Goal: Obtain resource: Download file/media

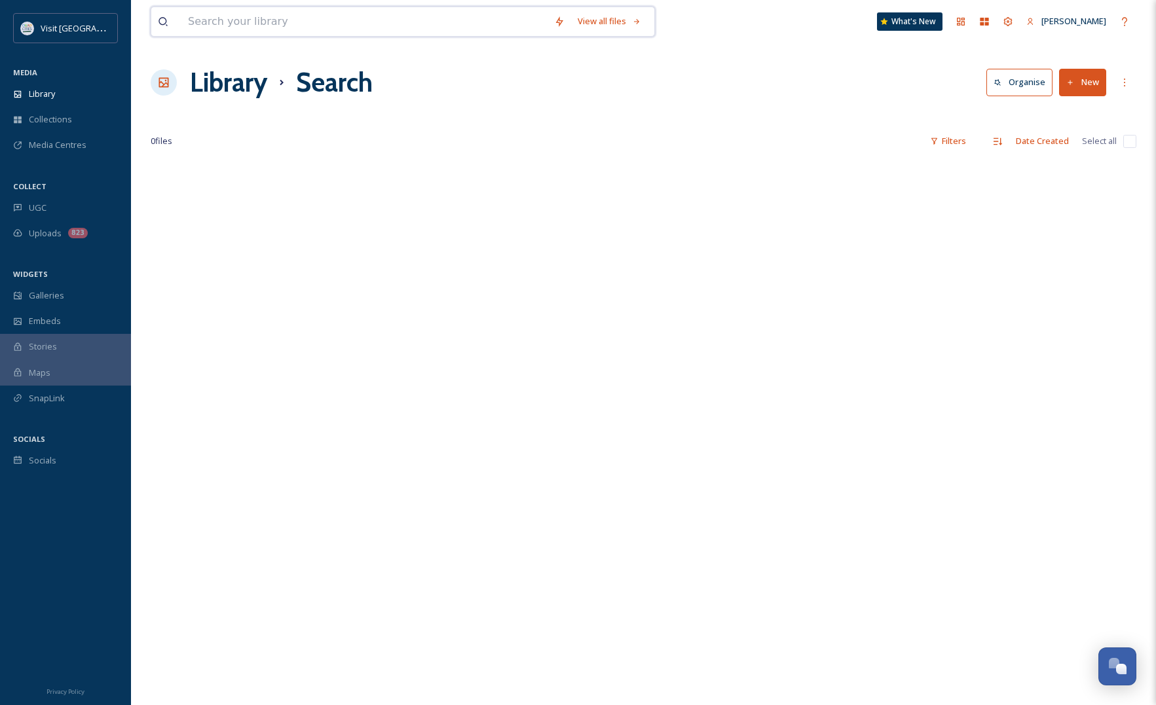
click at [210, 20] on input at bounding box center [364, 21] width 366 height 29
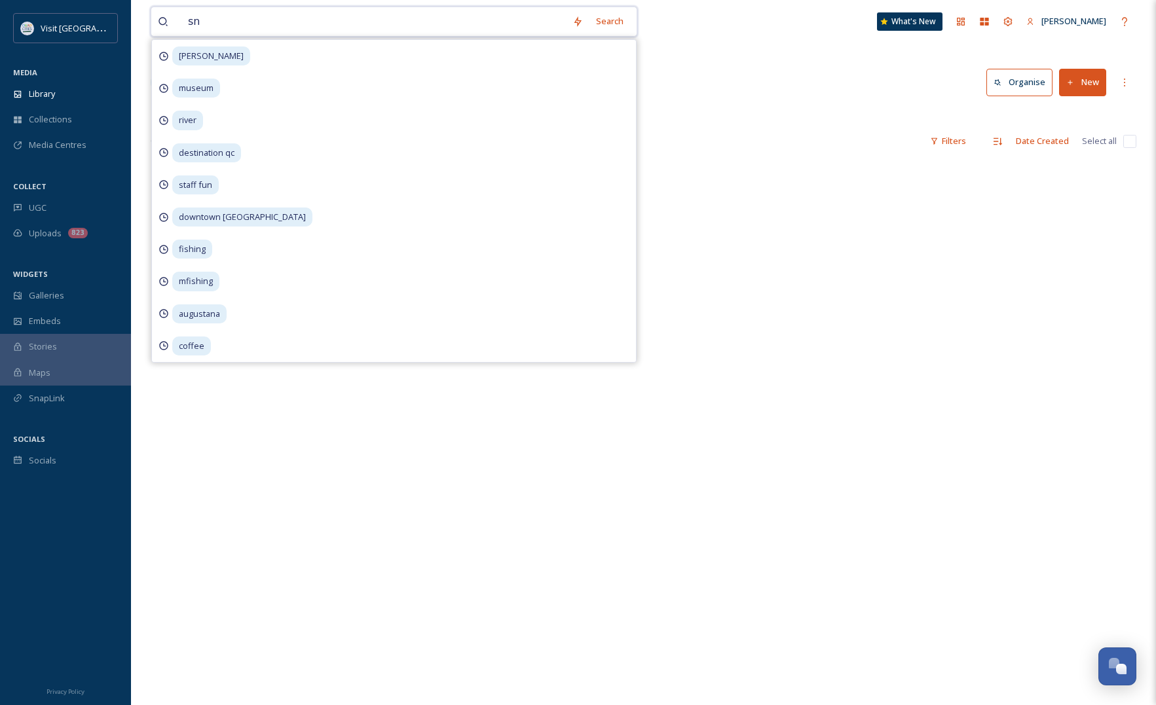
type input "s"
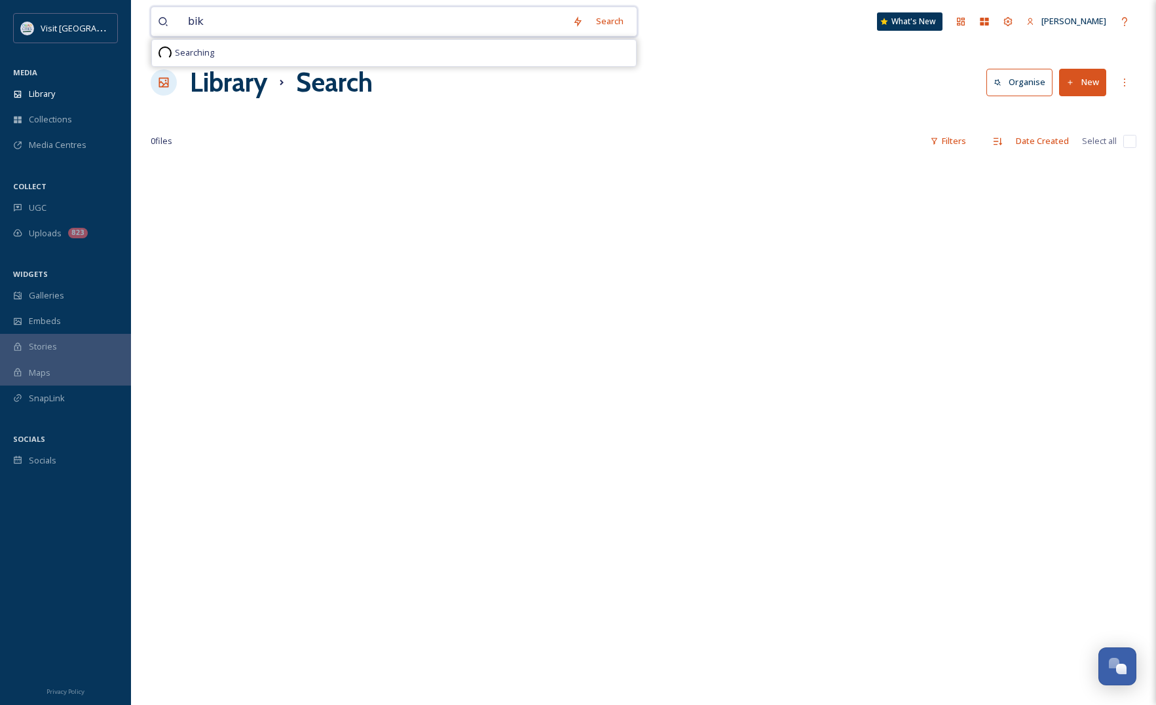
type input "bike"
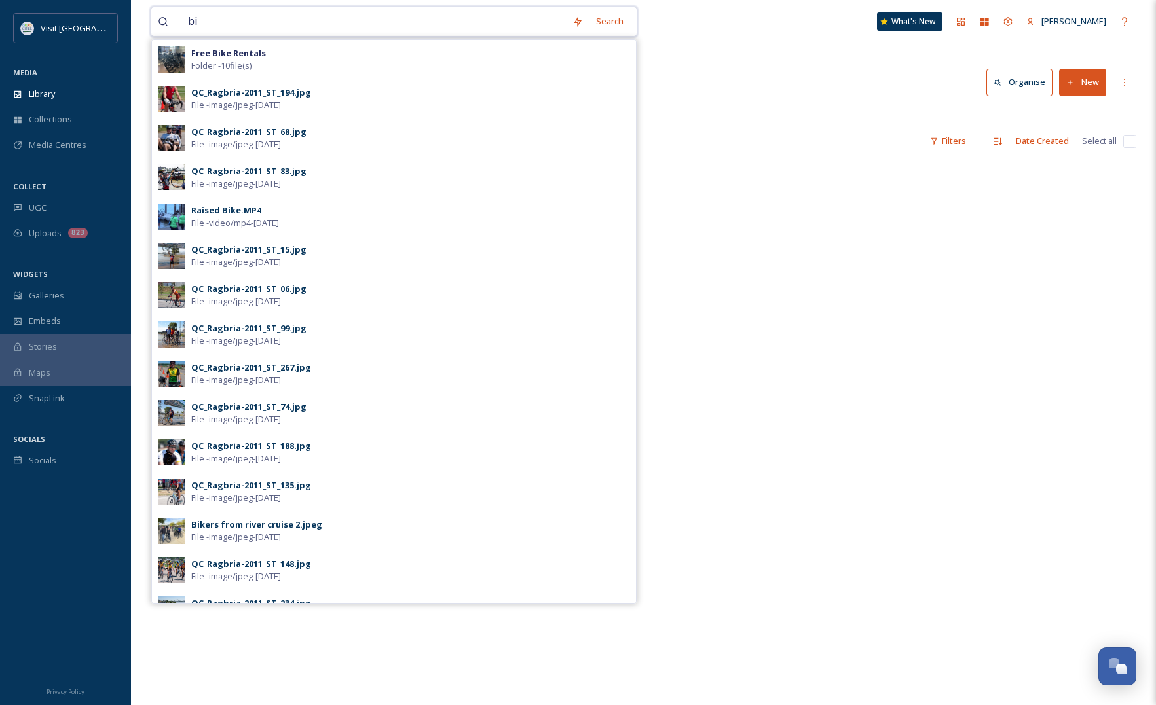
type input "b"
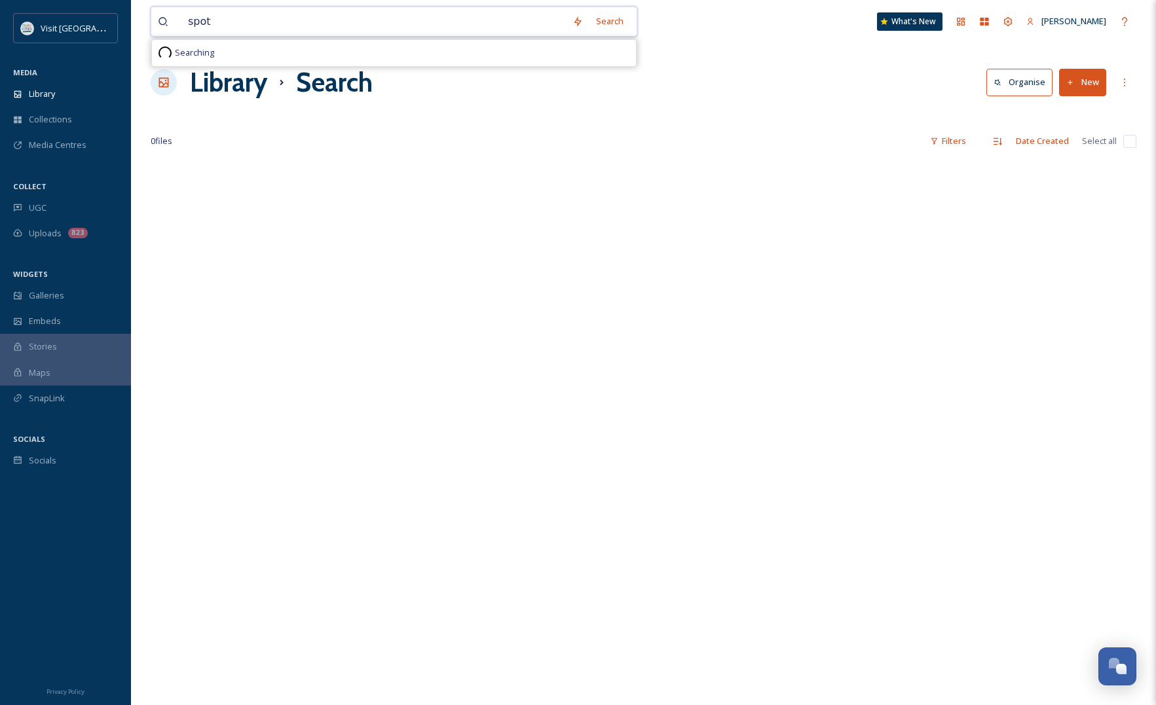
type input "spots"
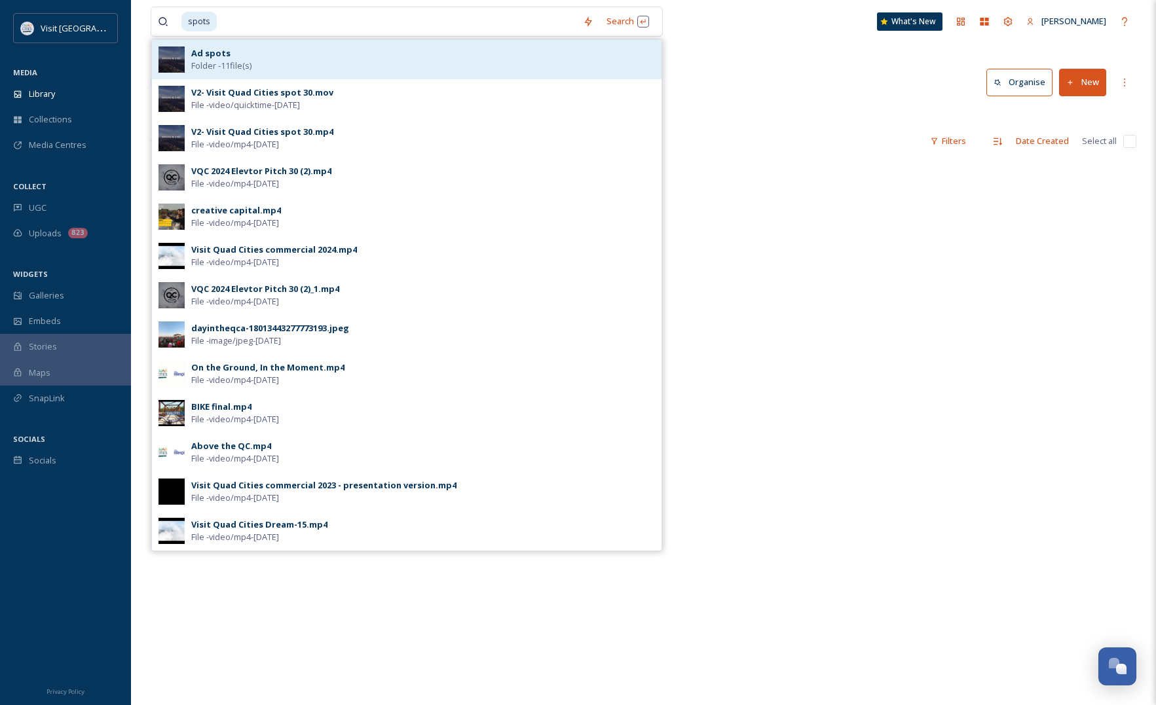
click at [282, 64] on div "Ad spots Folder - 11 file(s)" at bounding box center [423, 59] width 464 height 25
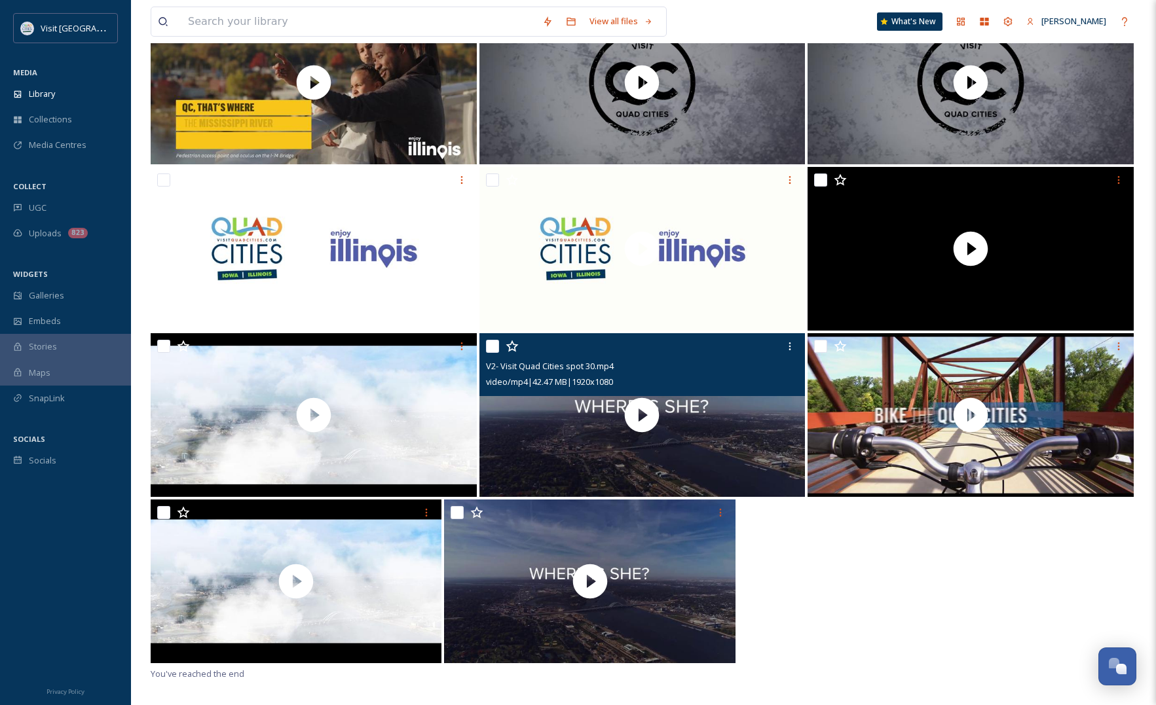
scroll to position [179, 0]
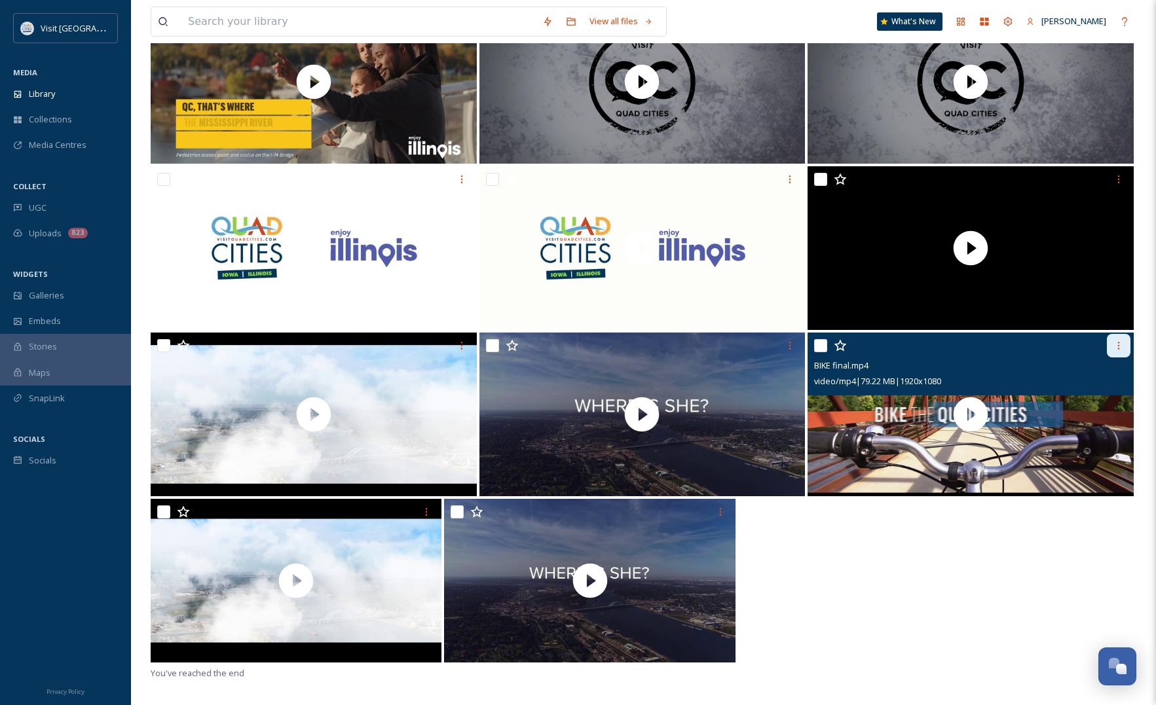
click at [1111, 346] on div at bounding box center [1119, 346] width 24 height 24
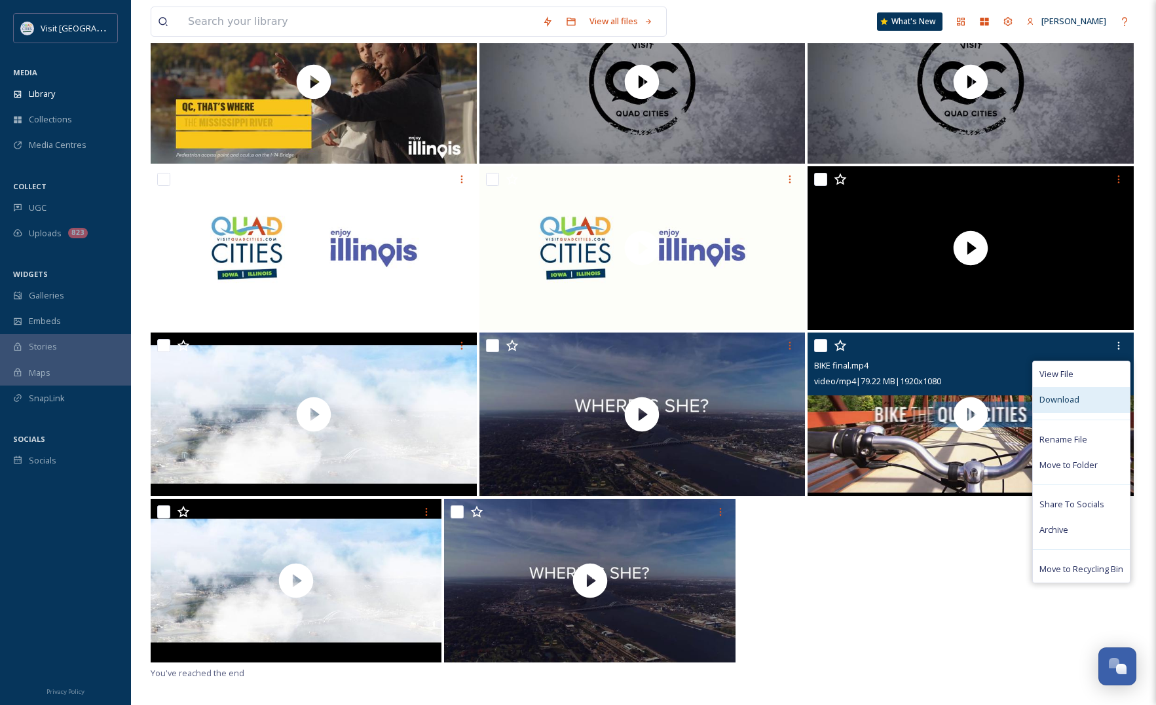
click at [1053, 404] on span "Download" at bounding box center [1059, 400] width 40 height 12
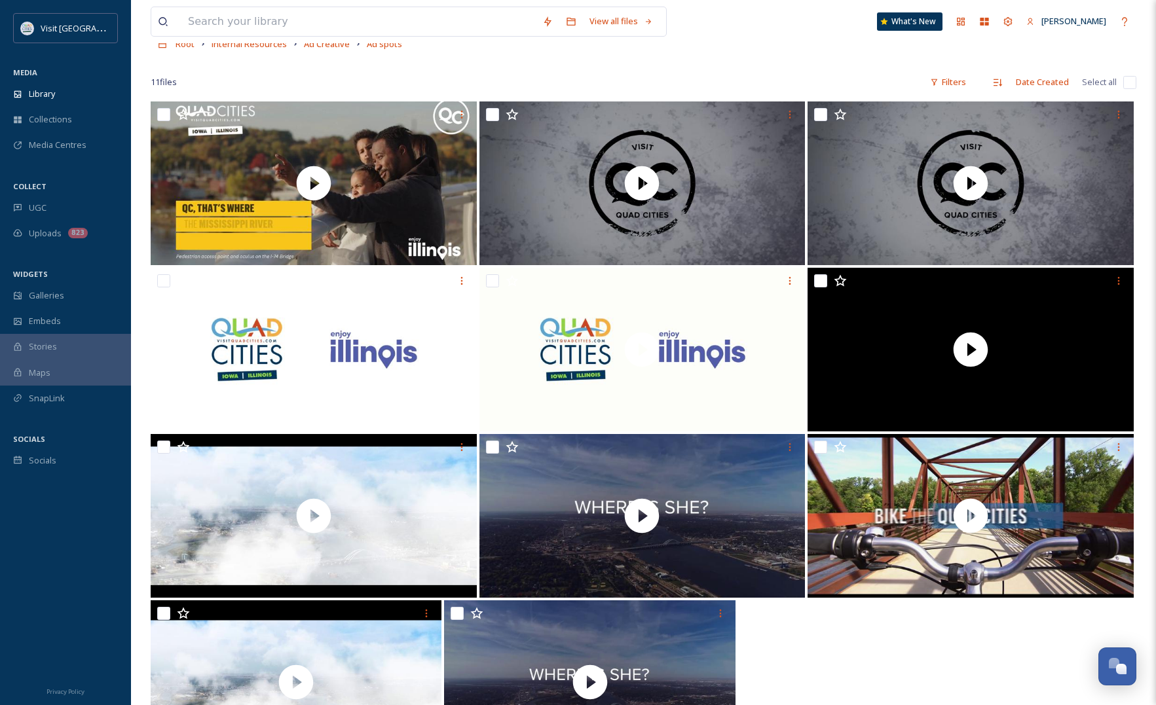
scroll to position [0, 0]
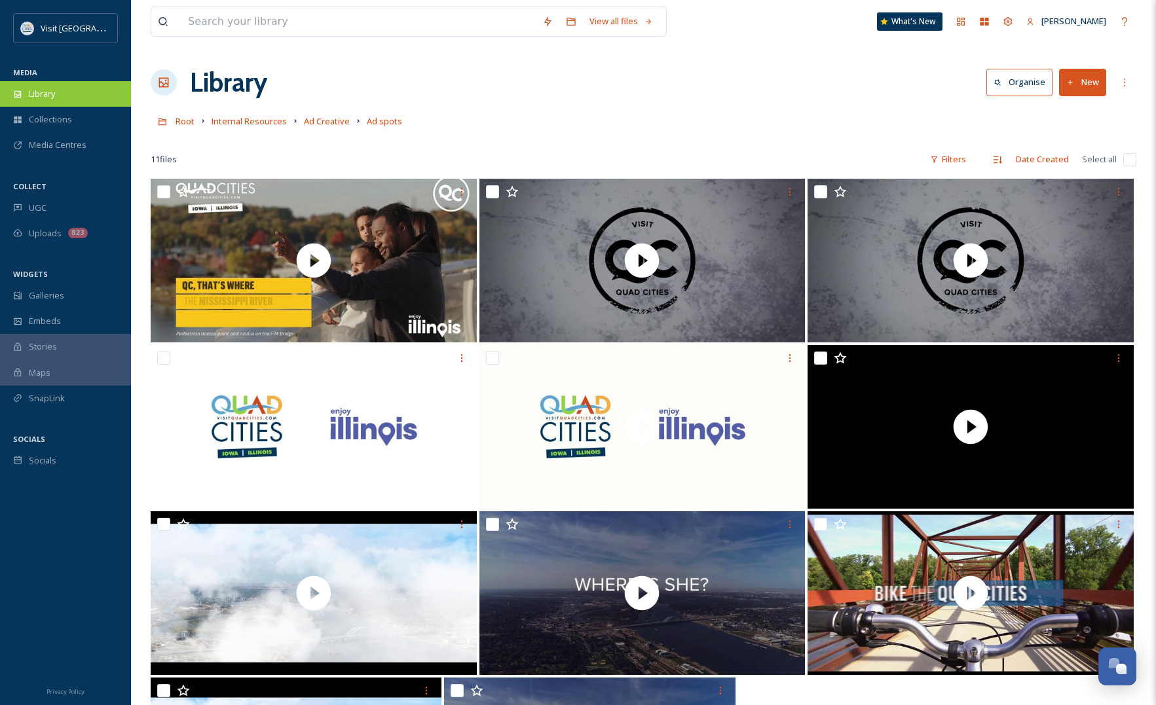
click at [53, 98] on span "Library" at bounding box center [42, 94] width 26 height 12
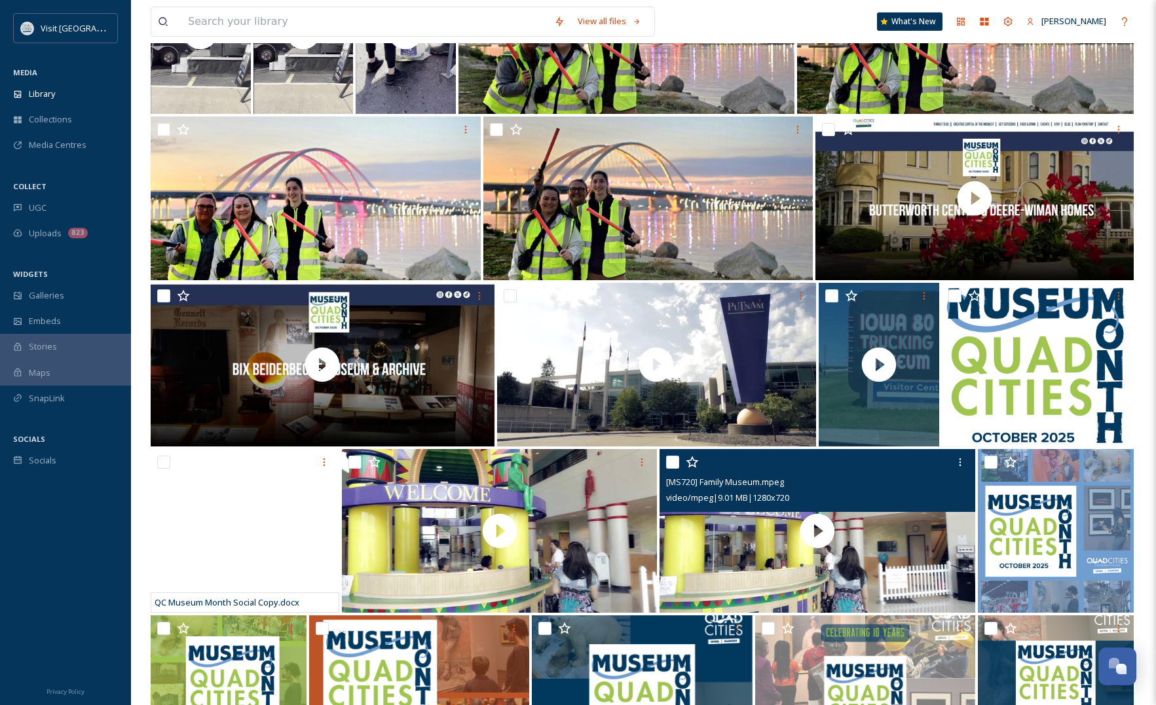
scroll to position [2292, 0]
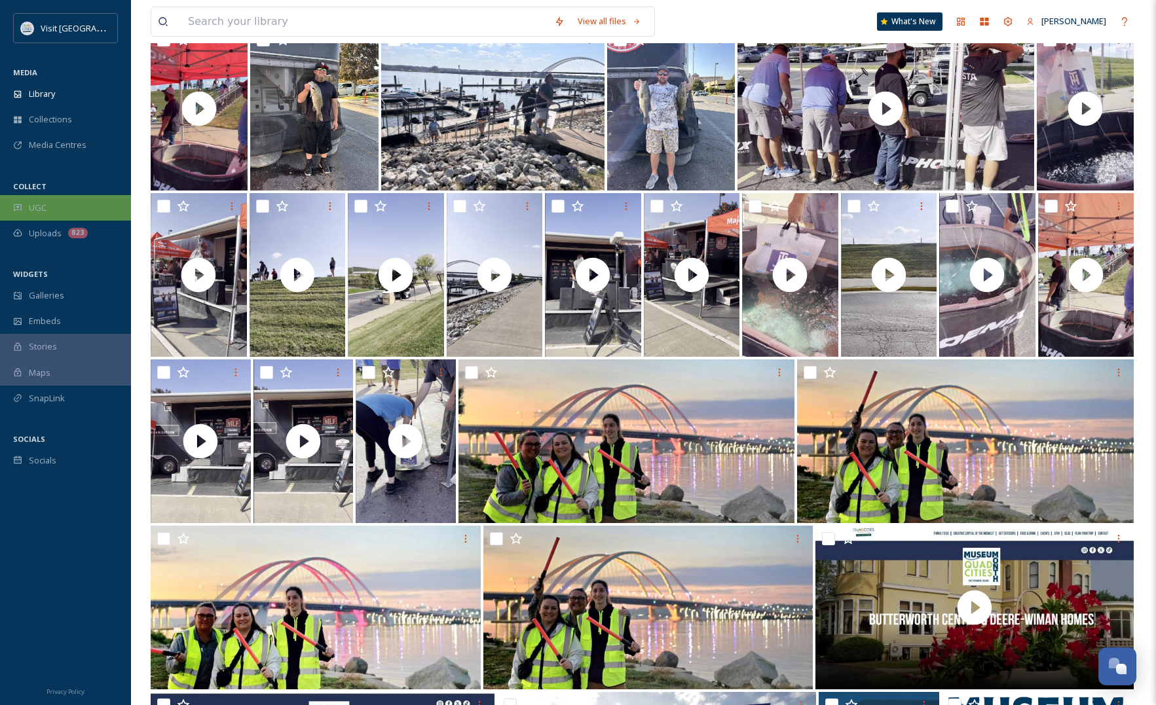
click at [29, 206] on span "UGC" at bounding box center [38, 208] width 18 height 12
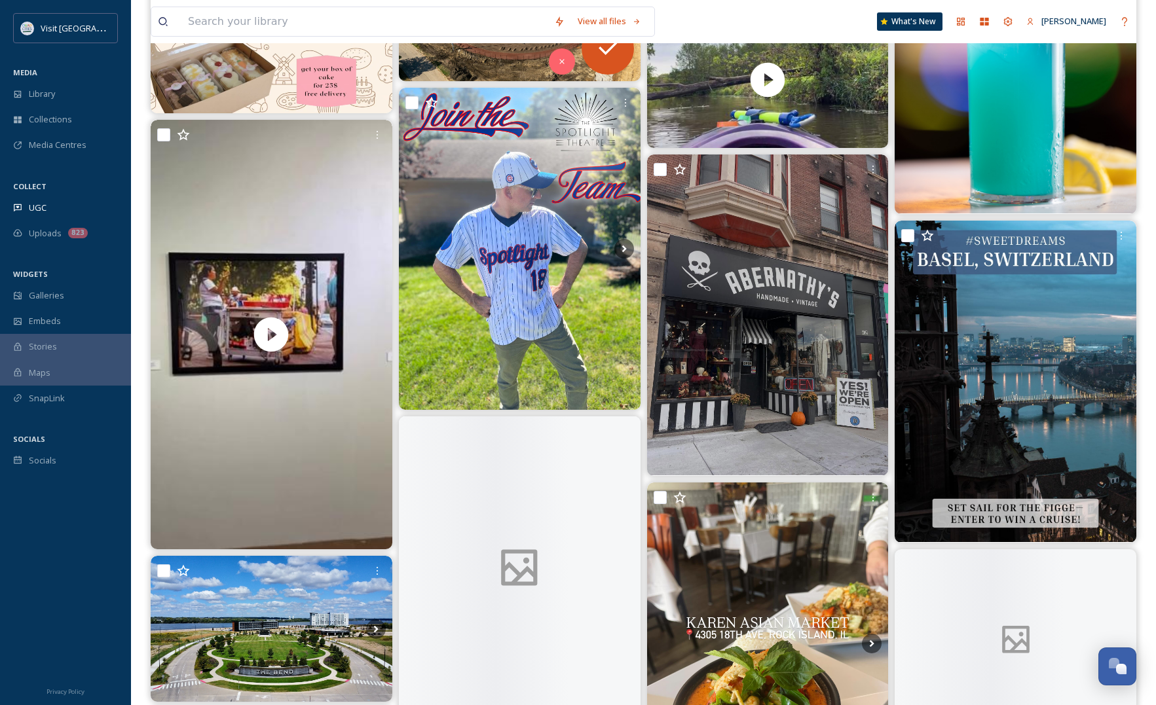
scroll to position [1883, 0]
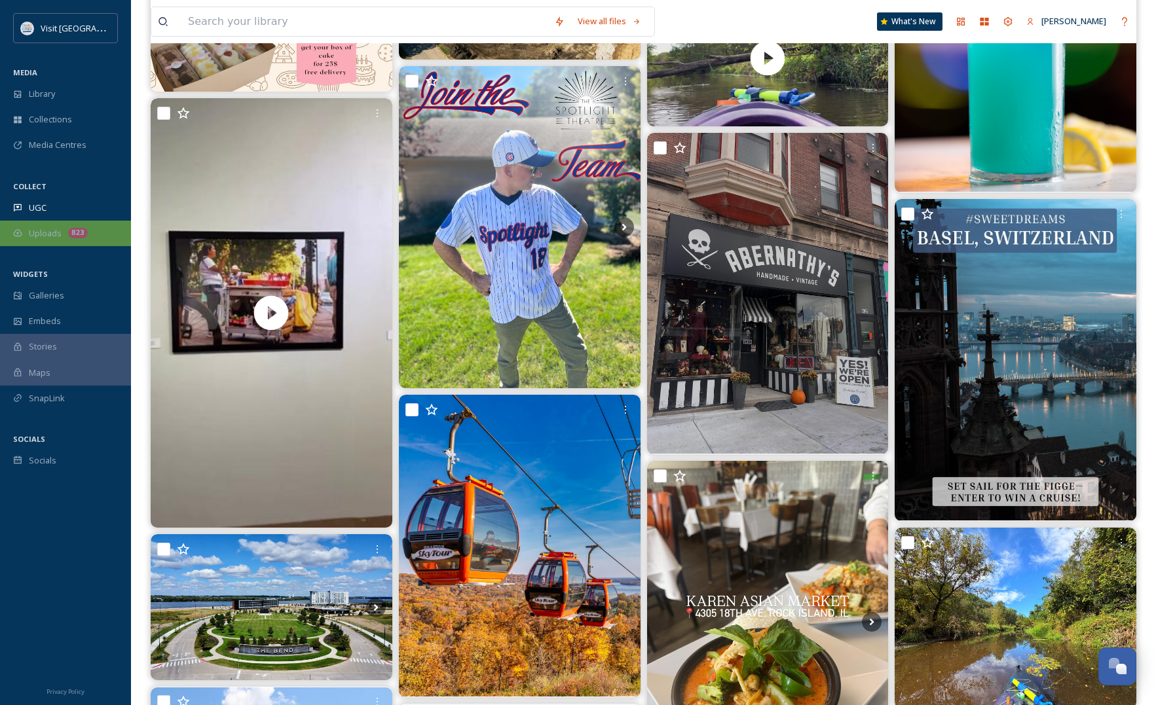
click at [33, 234] on span "Uploads" at bounding box center [45, 233] width 33 height 12
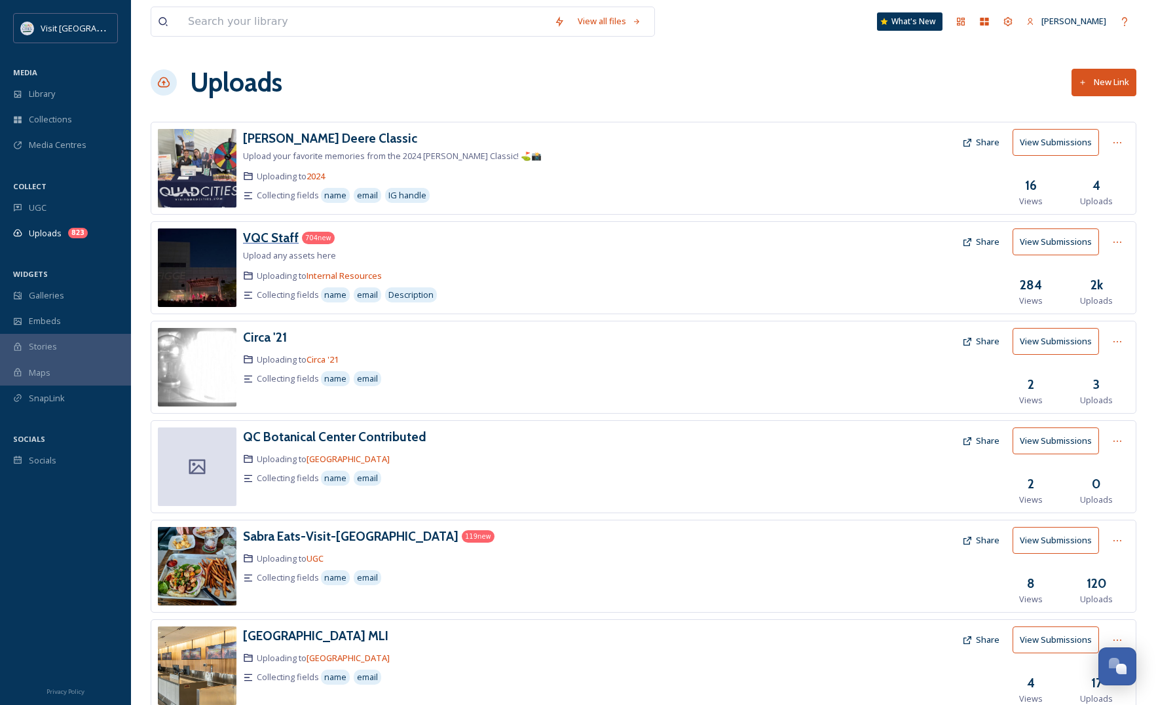
click at [286, 238] on h3 "VQC Staff" at bounding box center [271, 238] width 56 height 16
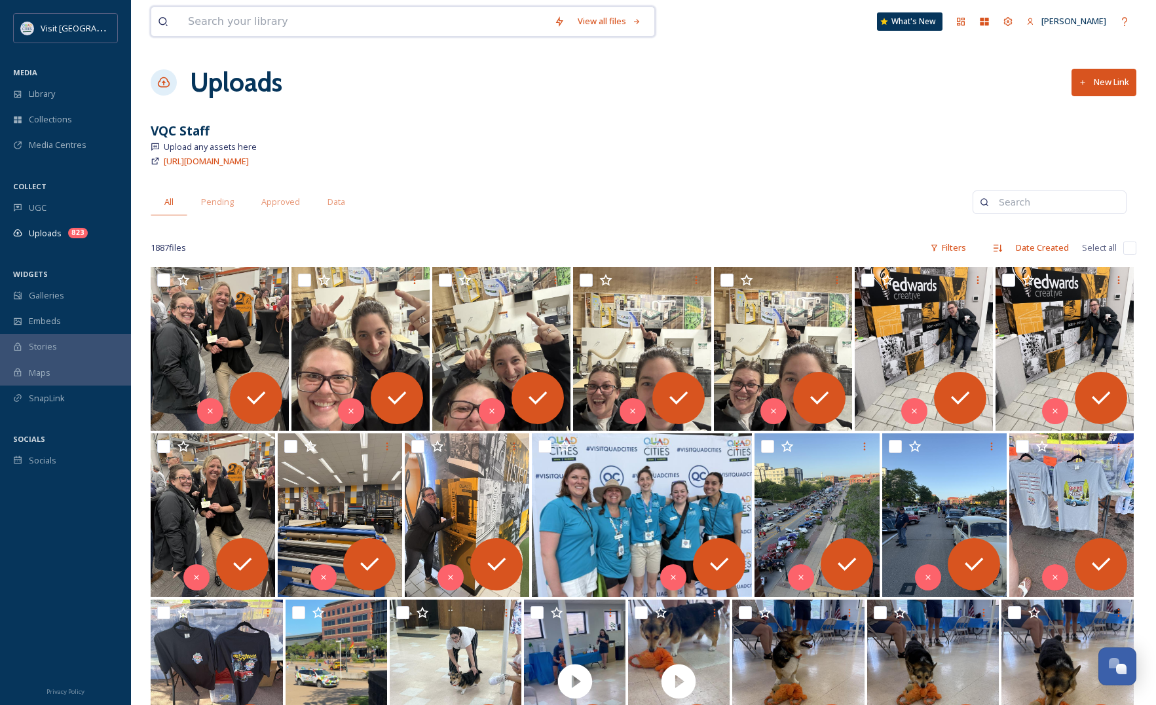
click at [267, 31] on input at bounding box center [364, 21] width 366 height 29
type input "p"
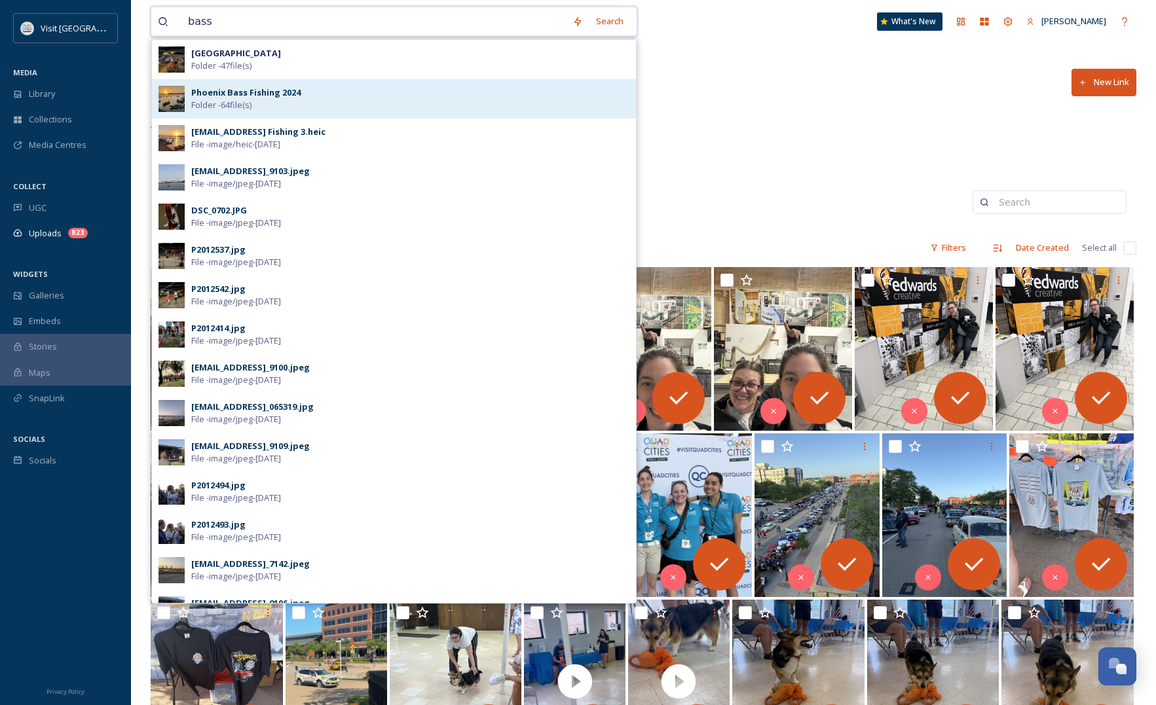
type input "bass"
click at [276, 99] on span "Phoenix Bass Fishing 2024" at bounding box center [245, 92] width 109 height 12
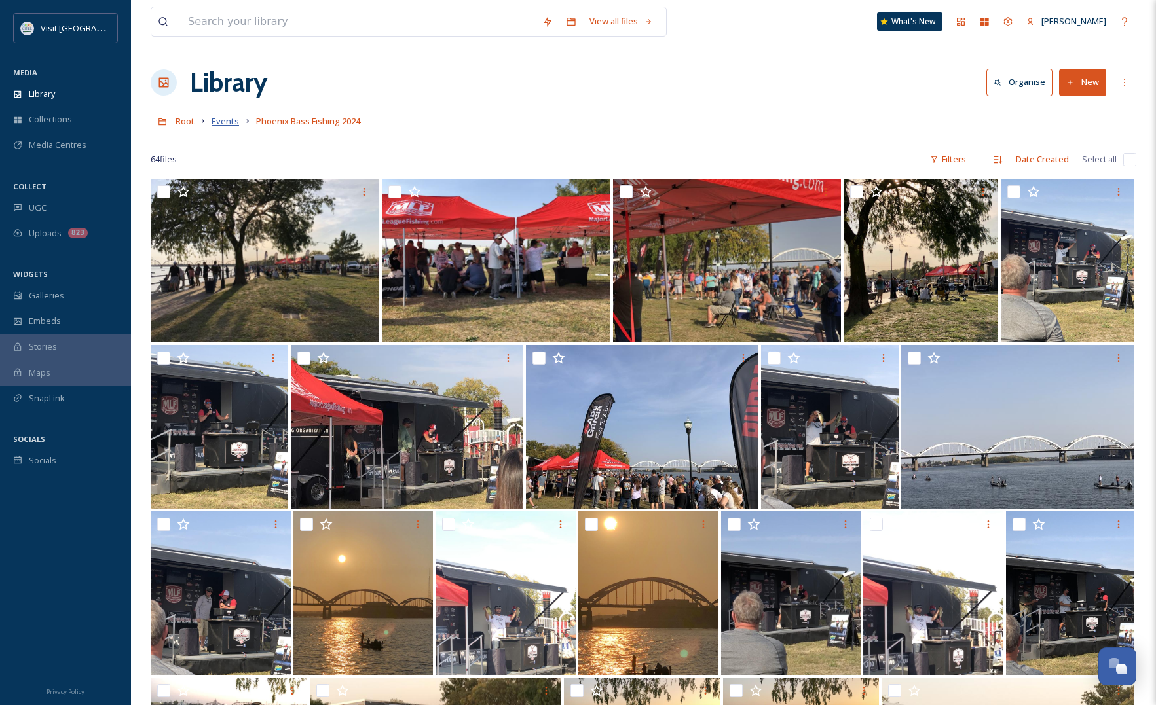
click at [221, 124] on span "Events" at bounding box center [226, 121] width 28 height 12
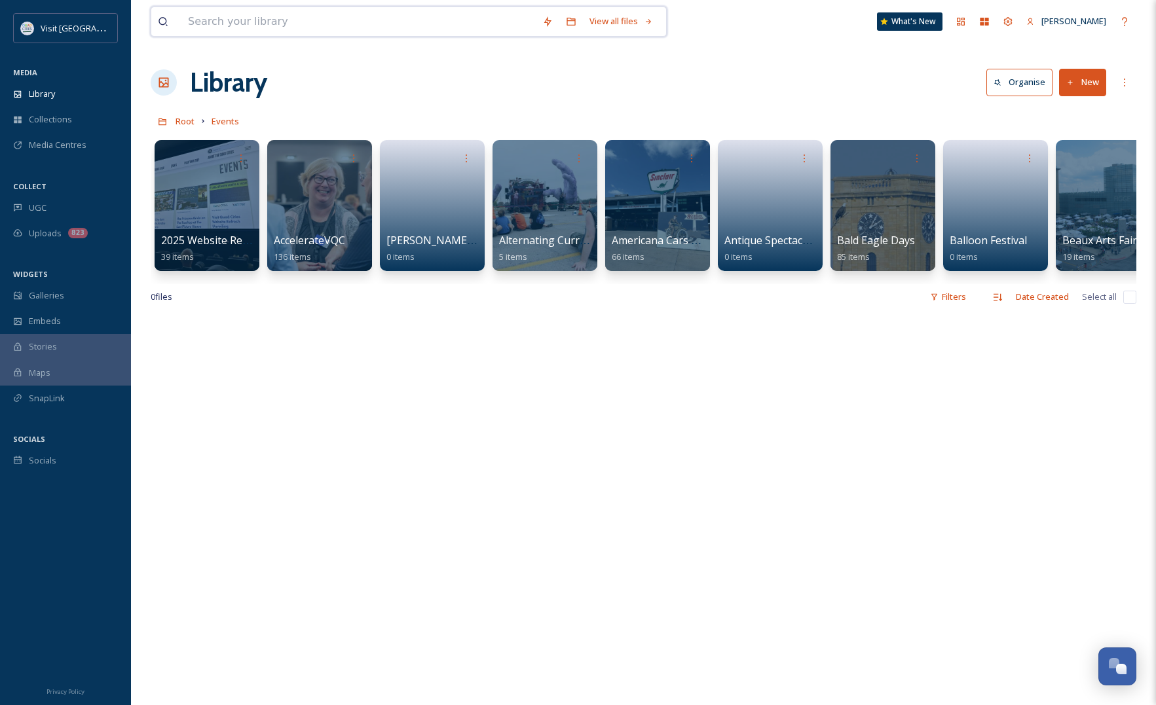
click at [298, 21] on input at bounding box center [358, 21] width 354 height 29
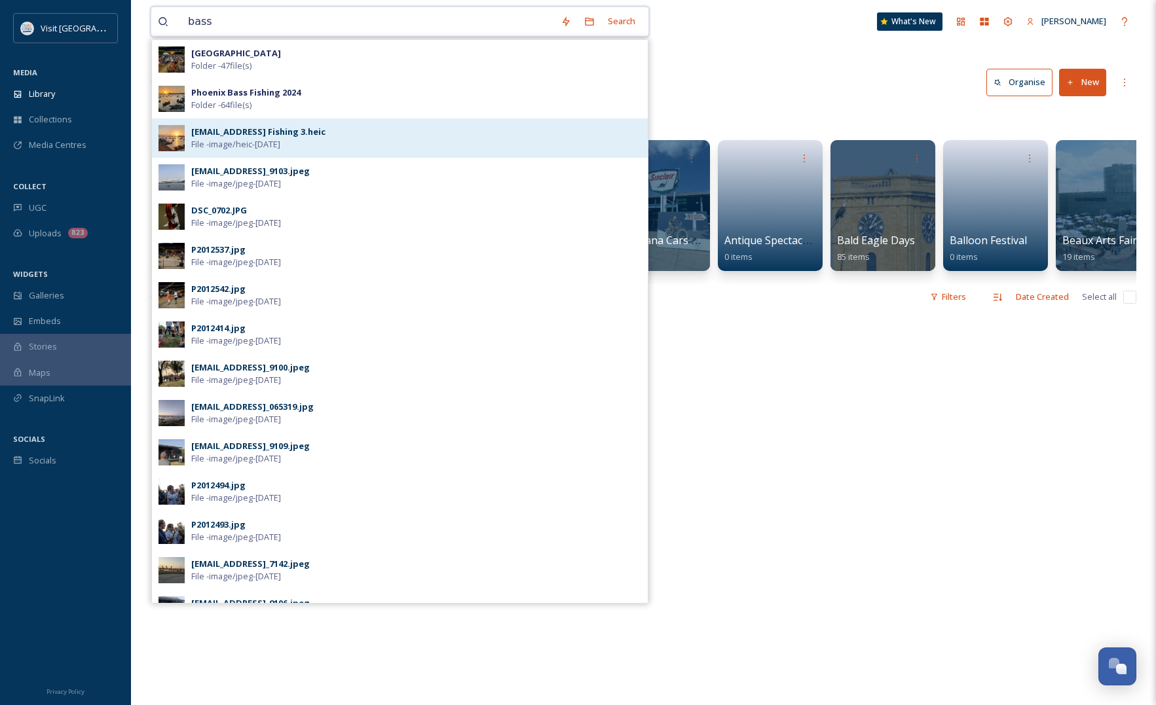
type input "bass"
click at [286, 133] on div "[EMAIL_ADDRESS] Fishing 3.heic" at bounding box center [258, 132] width 134 height 12
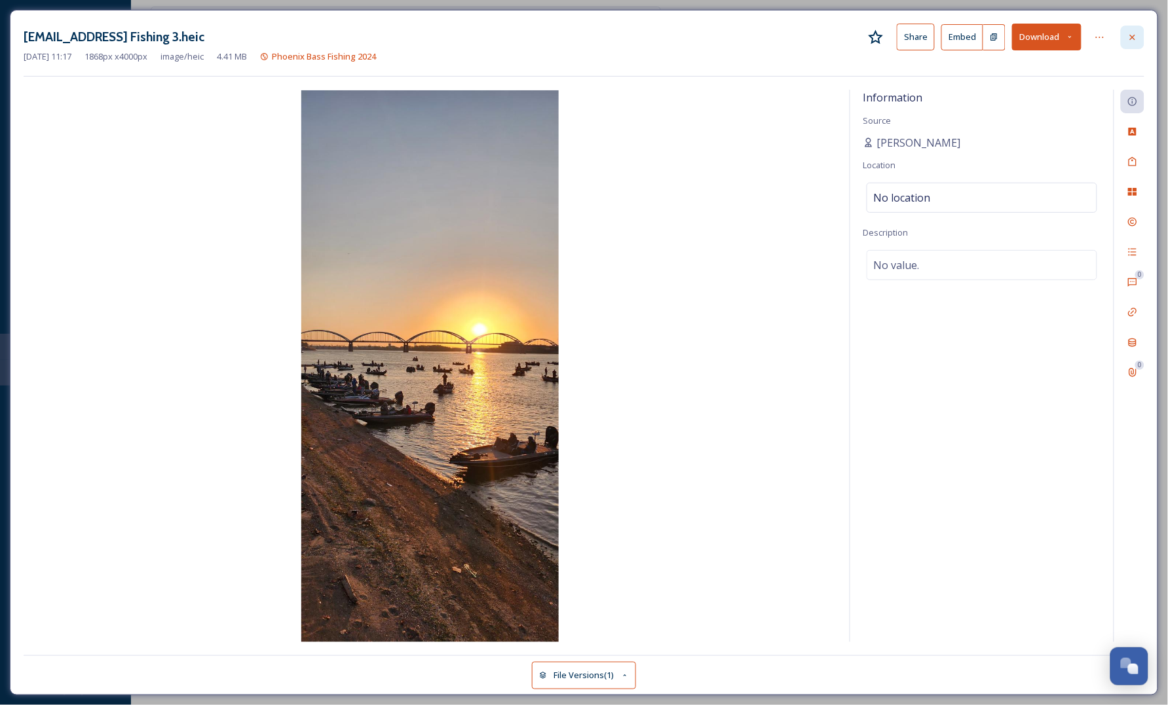
click at [1134, 36] on icon at bounding box center [1132, 36] width 5 height 5
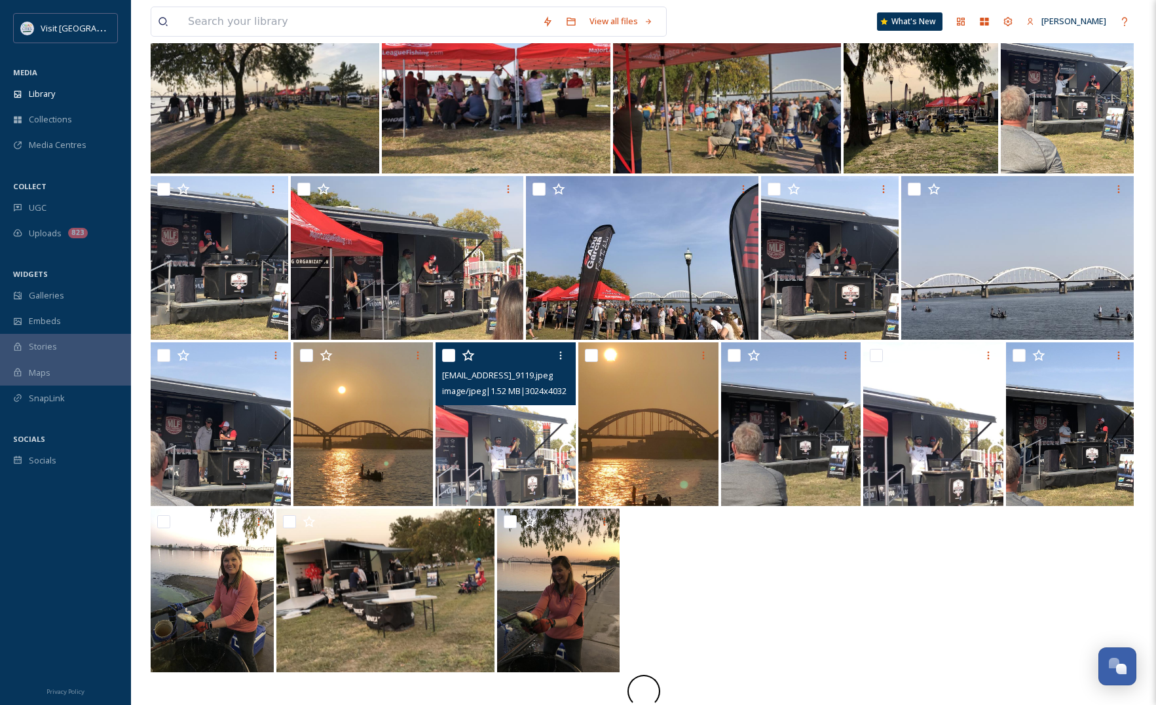
scroll to position [179, 0]
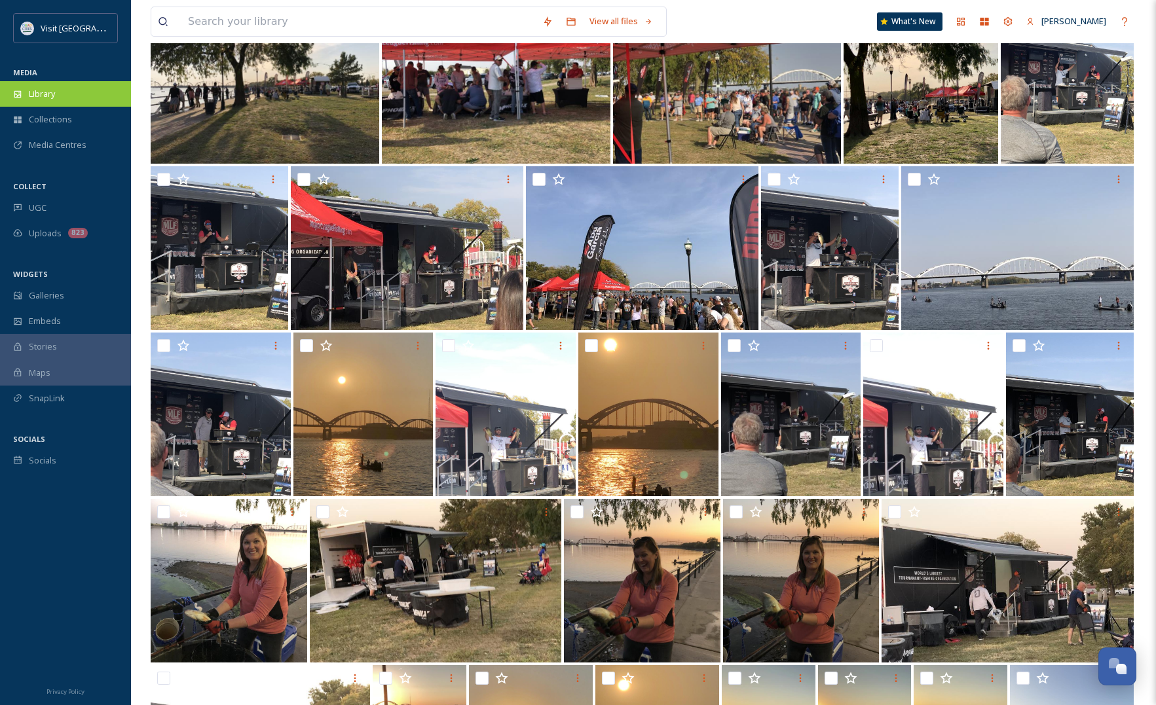
click at [60, 86] on div "Library" at bounding box center [65, 94] width 131 height 26
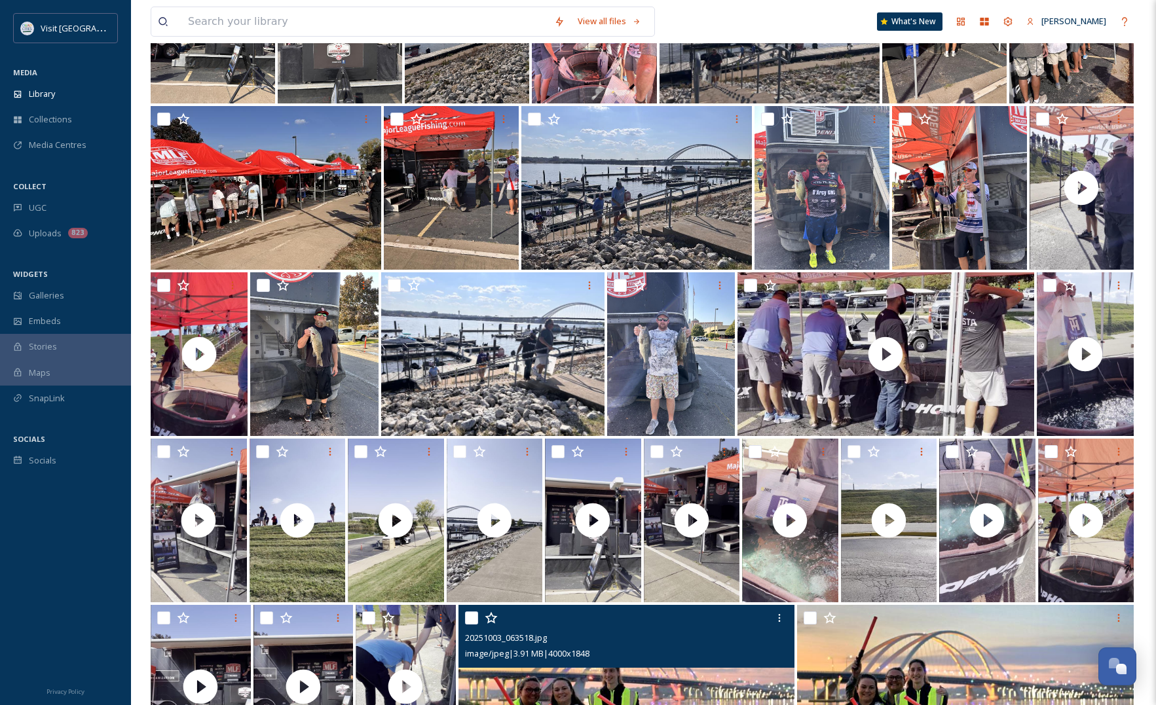
scroll to position [1965, 0]
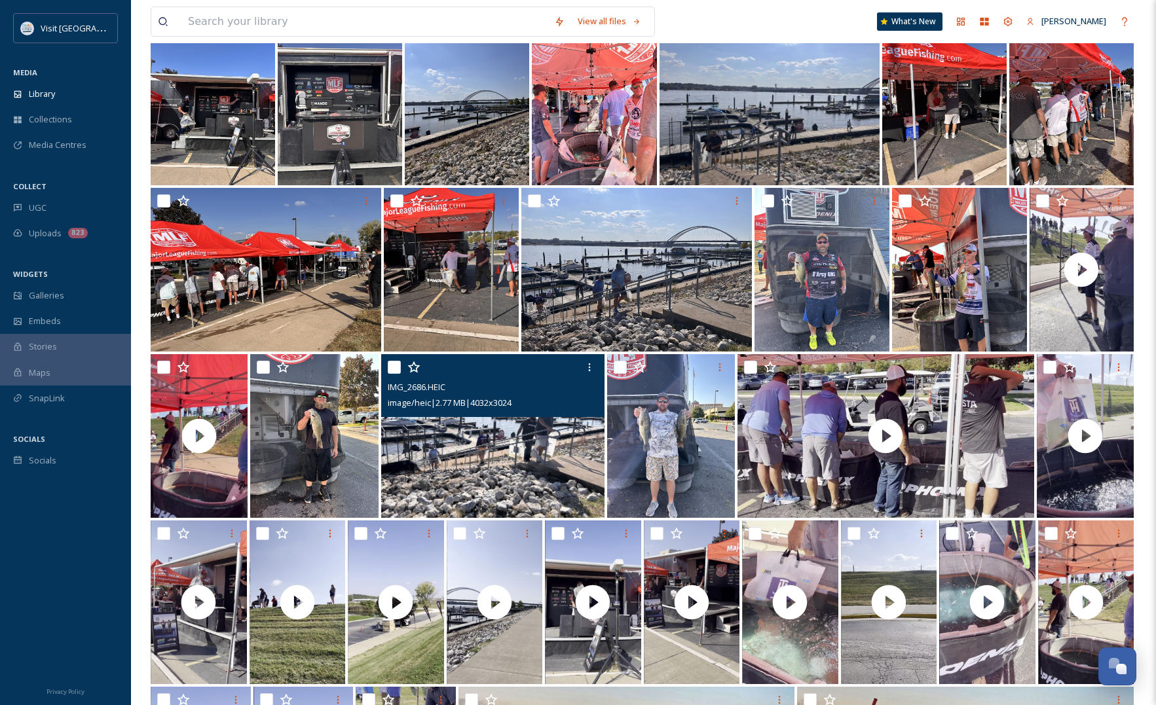
click at [534, 478] on img at bounding box center [492, 436] width 223 height 164
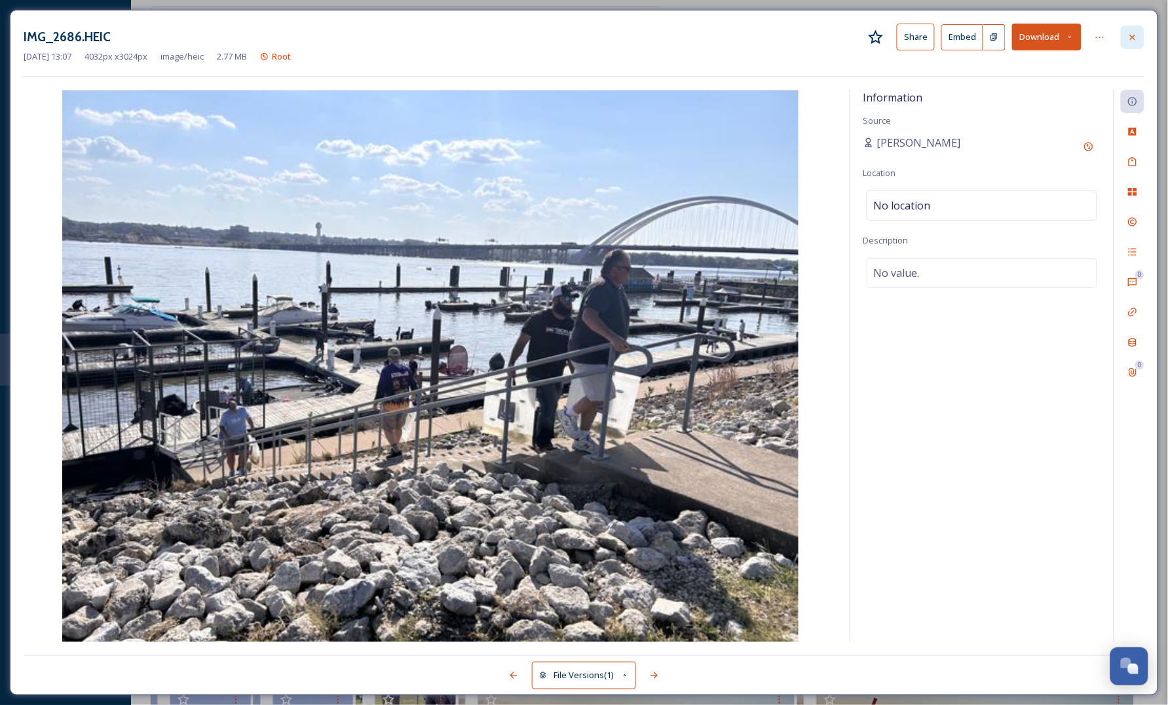
click at [1140, 29] on div at bounding box center [1133, 38] width 24 height 24
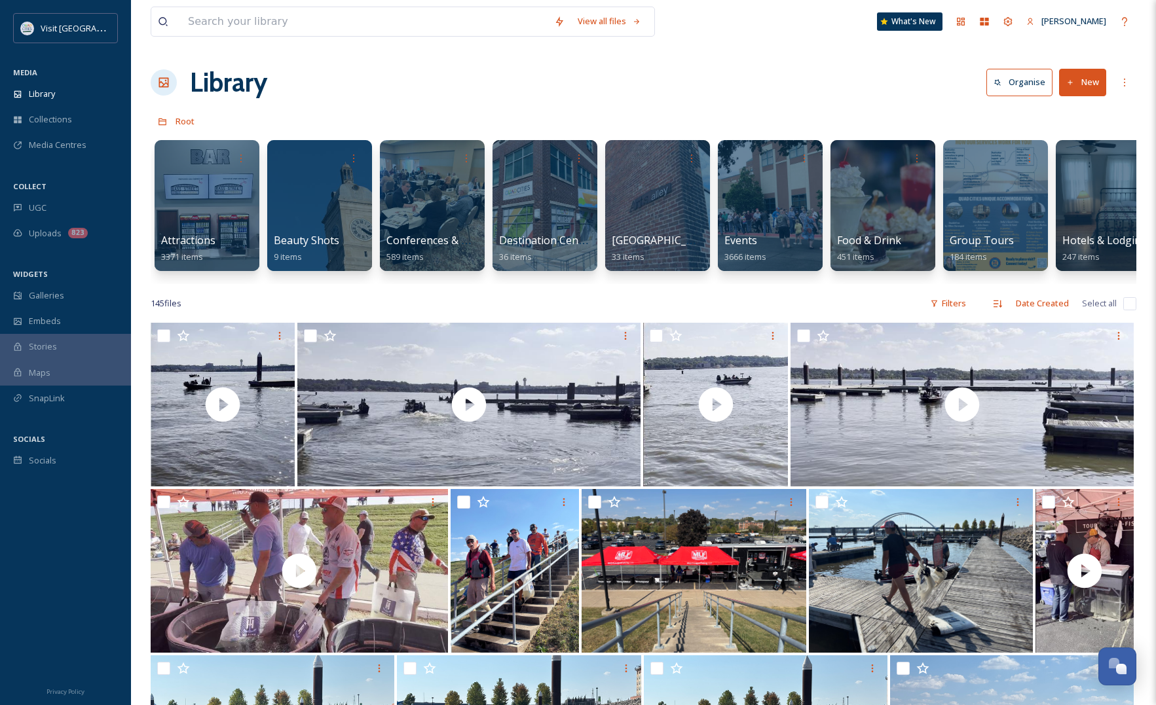
scroll to position [0, 1154]
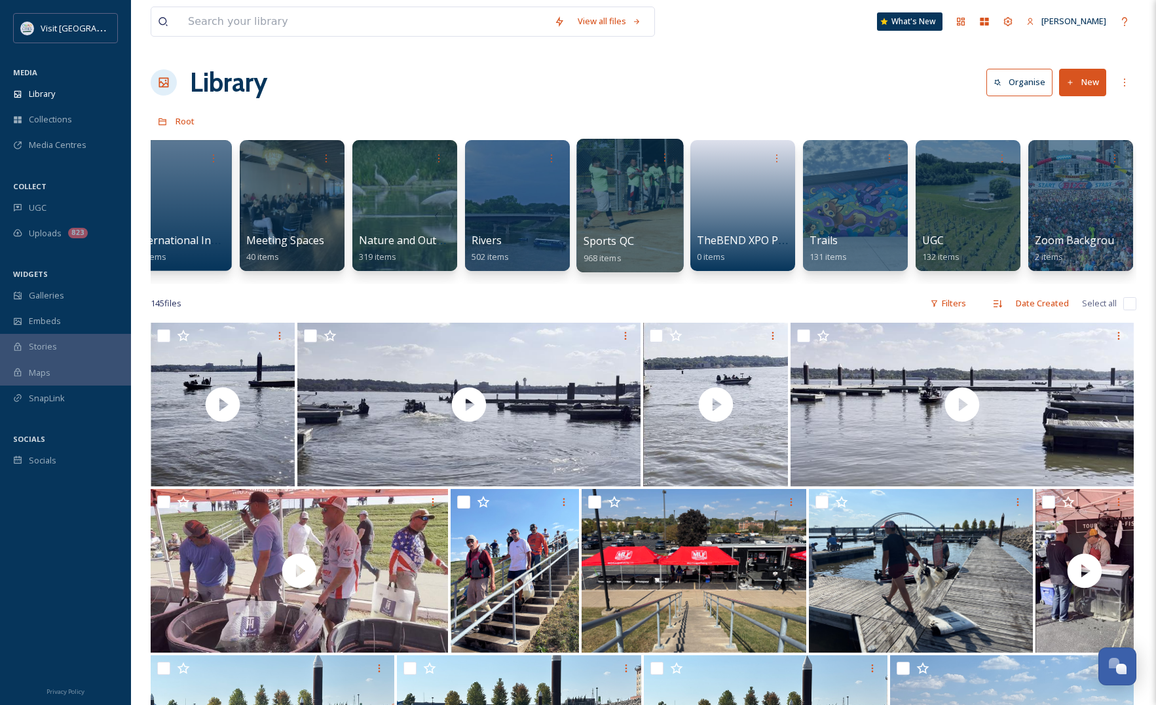
click at [625, 221] on div at bounding box center [629, 206] width 107 height 134
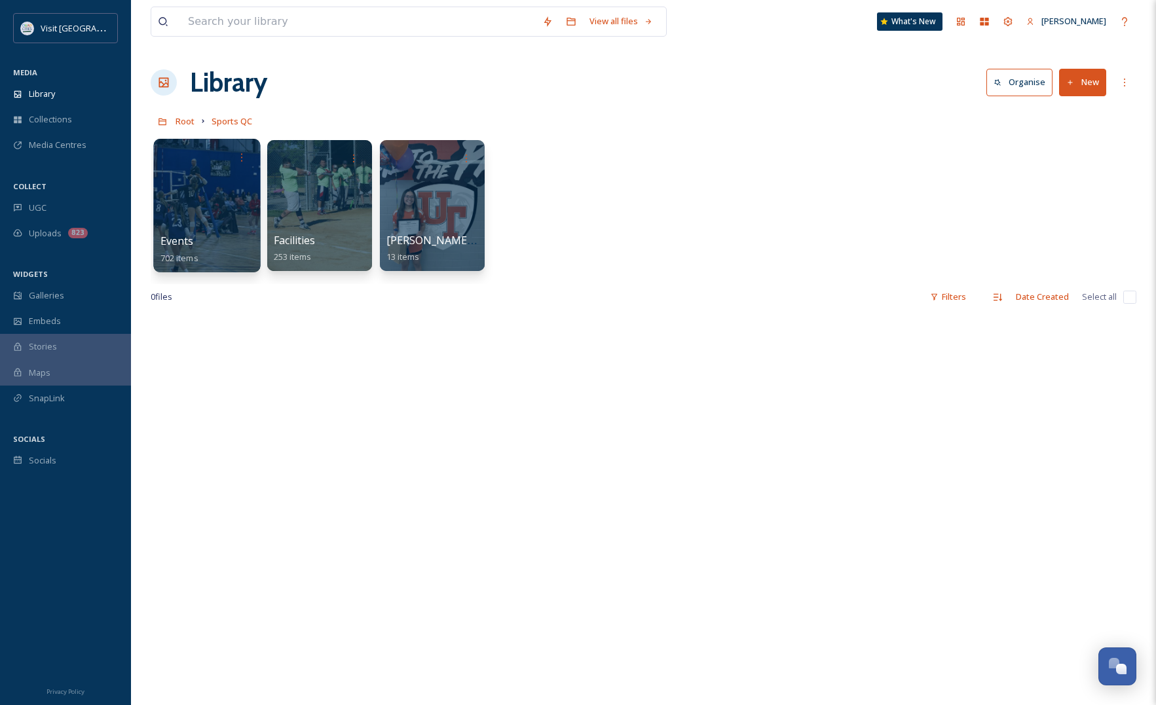
click at [231, 240] on div "Events 702 items" at bounding box center [207, 249] width 94 height 33
click at [227, 197] on div at bounding box center [206, 206] width 107 height 134
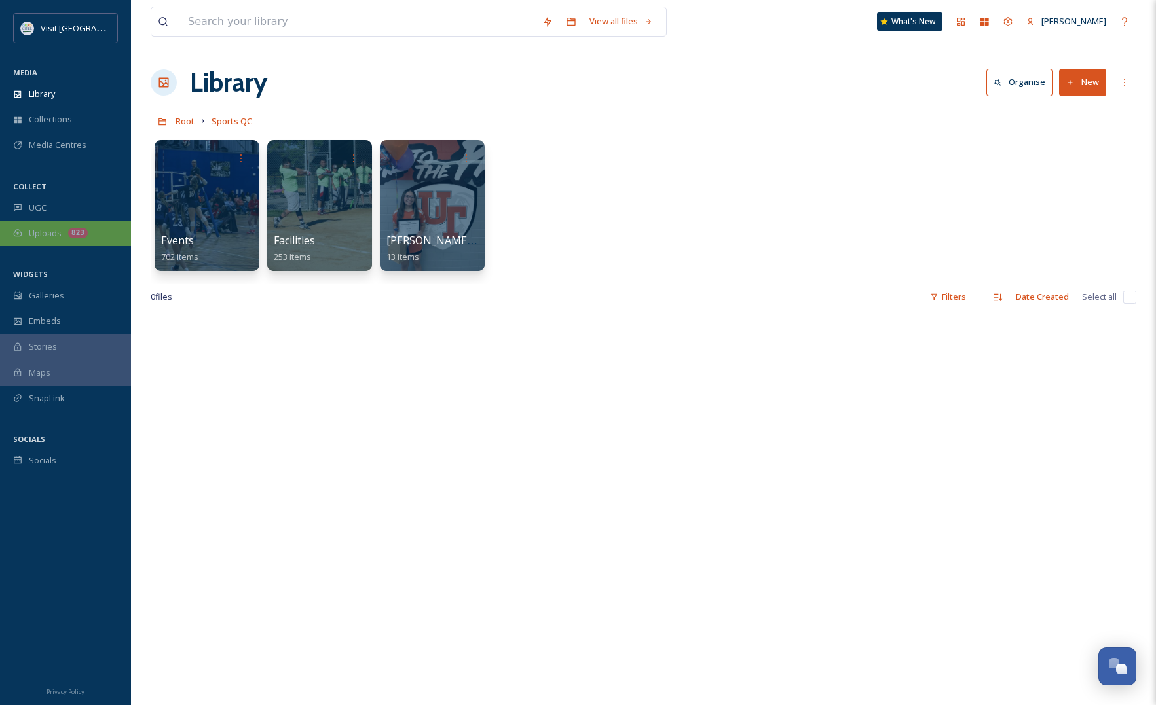
click at [20, 234] on icon at bounding box center [17, 233] width 9 height 9
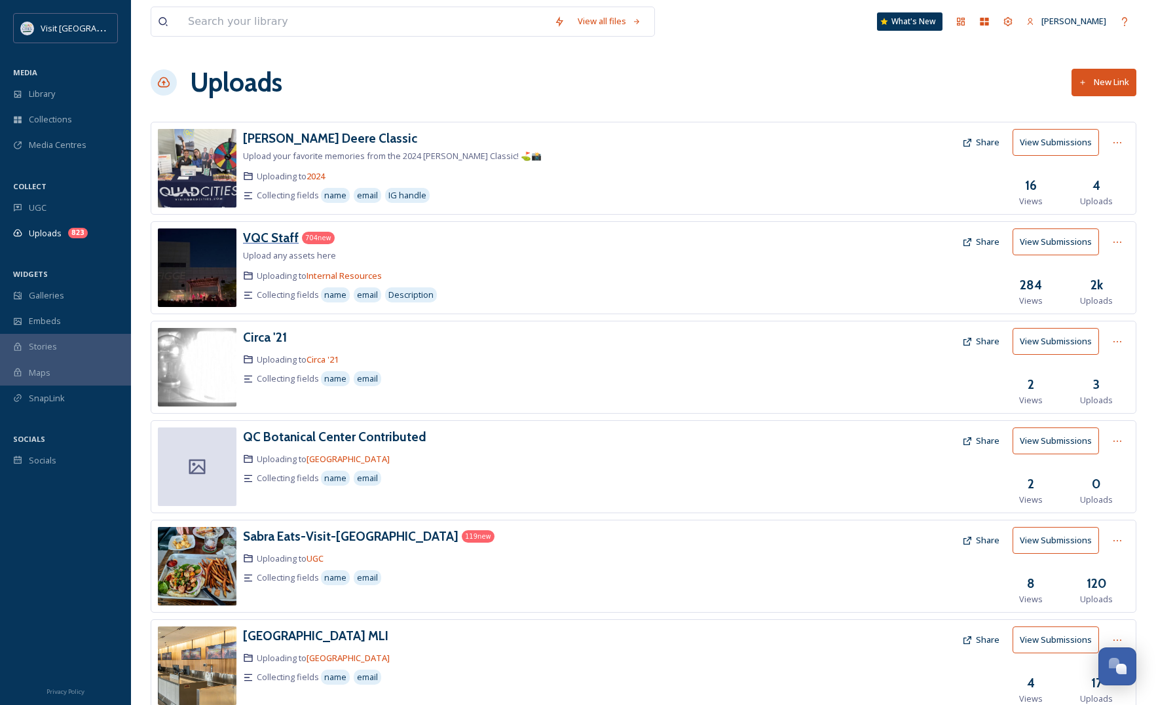
click at [280, 241] on h3 "VQC Staff" at bounding box center [271, 238] width 56 height 16
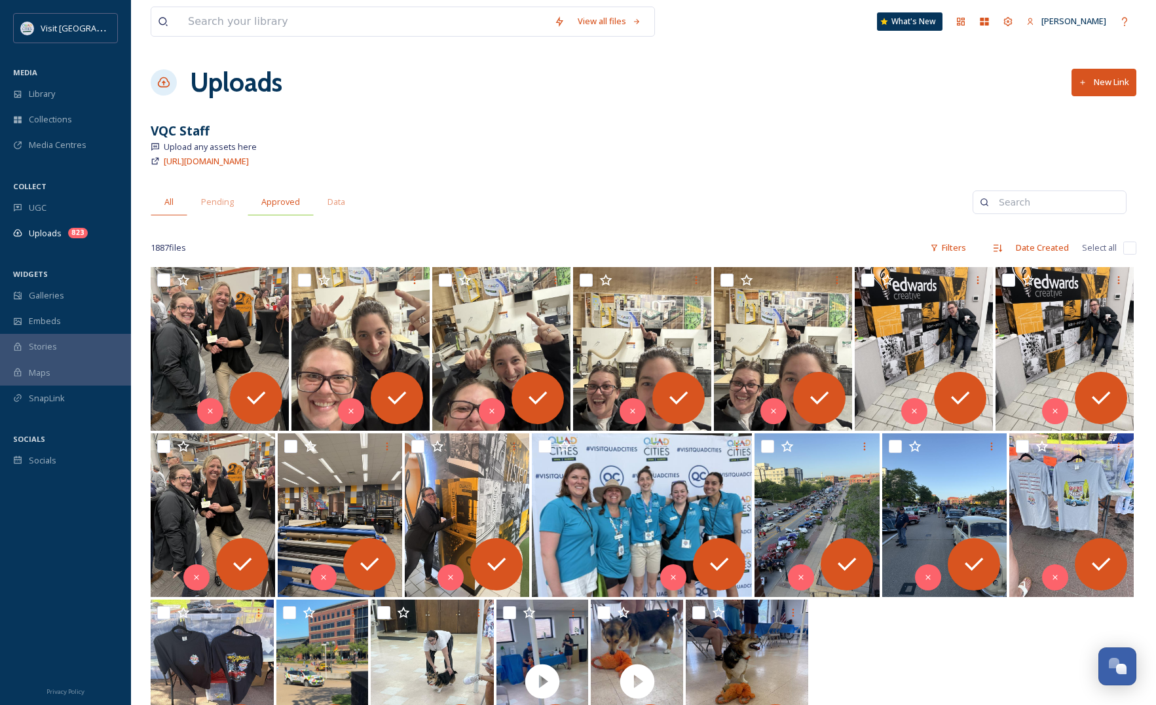
click at [267, 198] on span "Approved" at bounding box center [280, 202] width 39 height 12
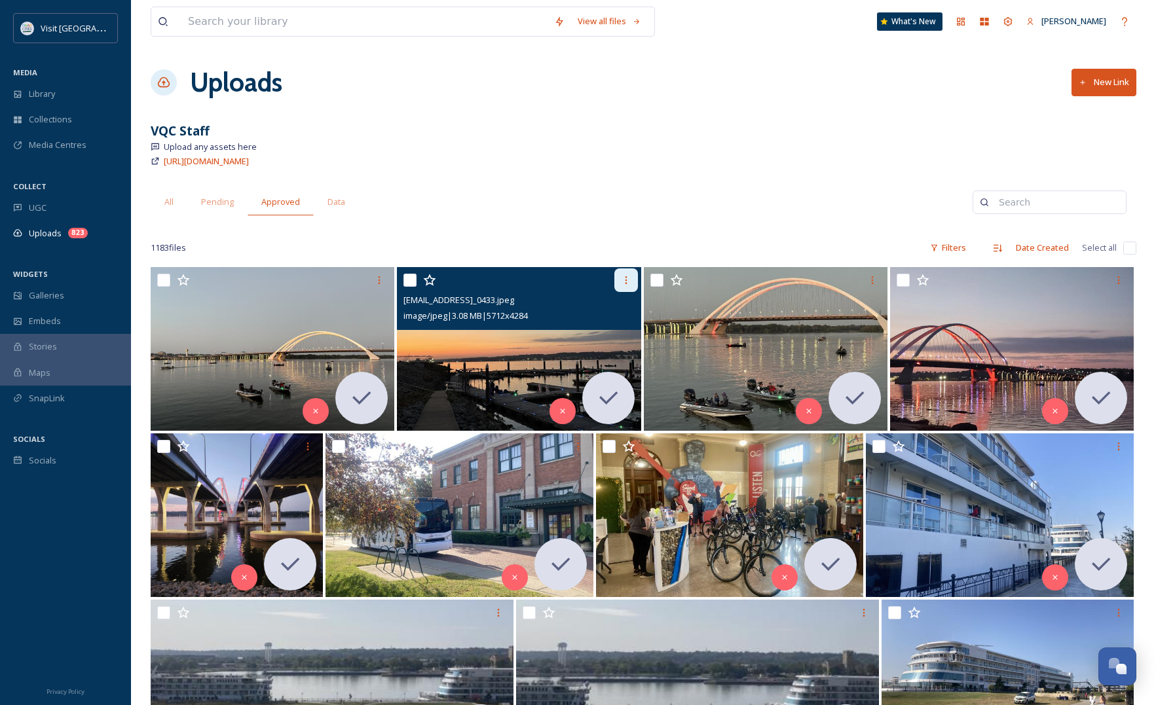
click at [626, 277] on icon at bounding box center [626, 280] width 2 height 8
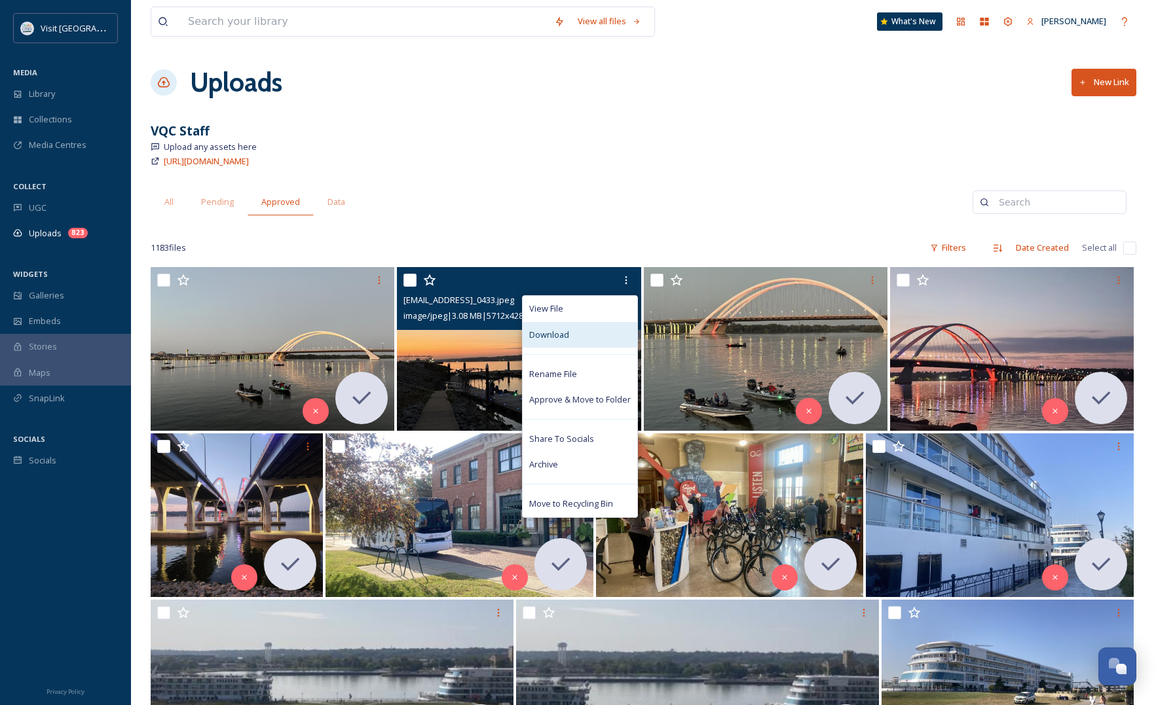
click at [551, 336] on span "Download" at bounding box center [549, 335] width 40 height 12
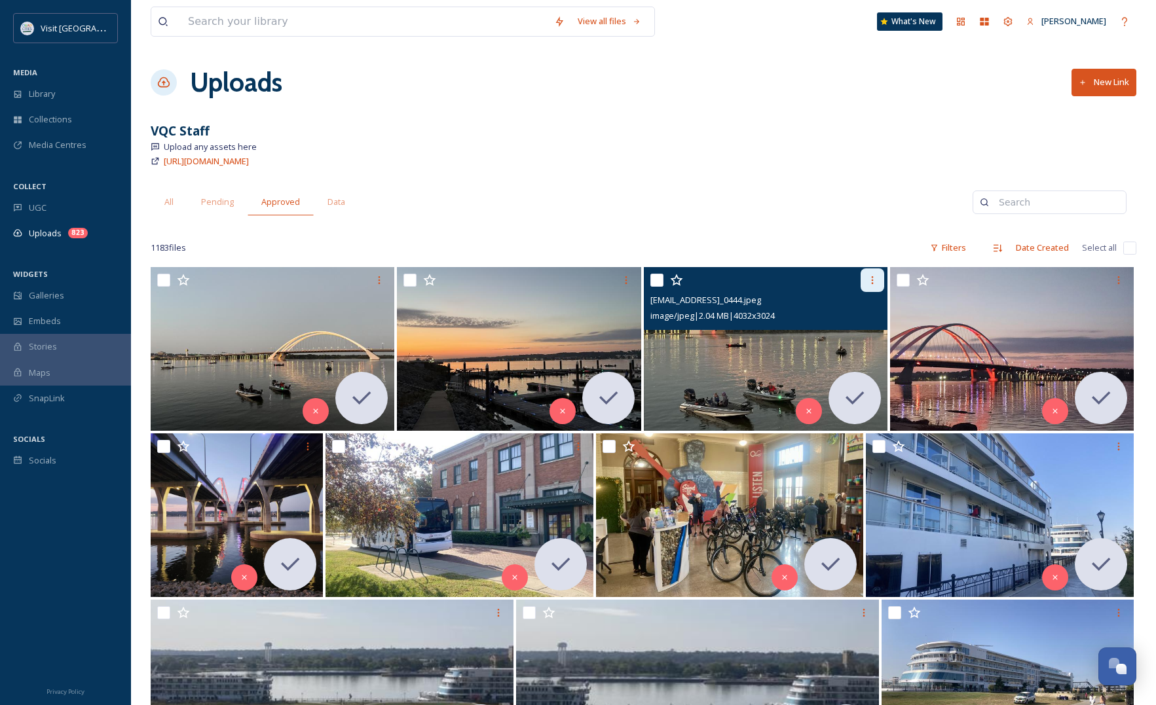
click at [864, 272] on div at bounding box center [873, 281] width 24 height 24
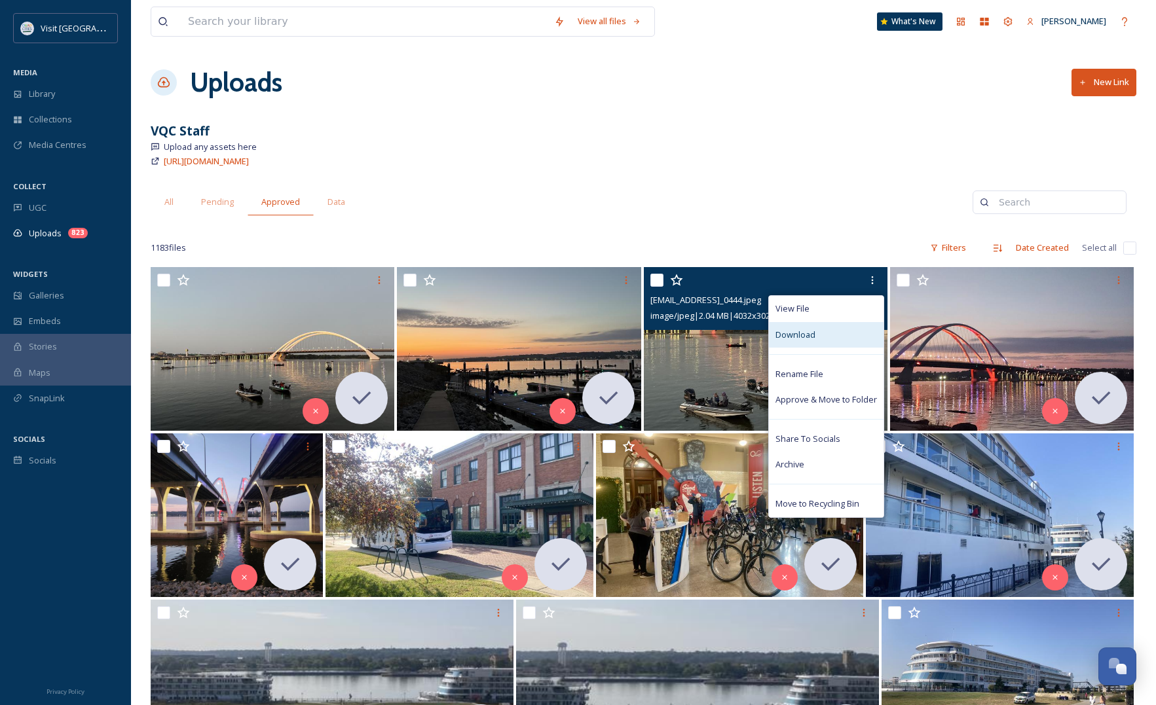
click at [811, 334] on span "Download" at bounding box center [795, 335] width 40 height 12
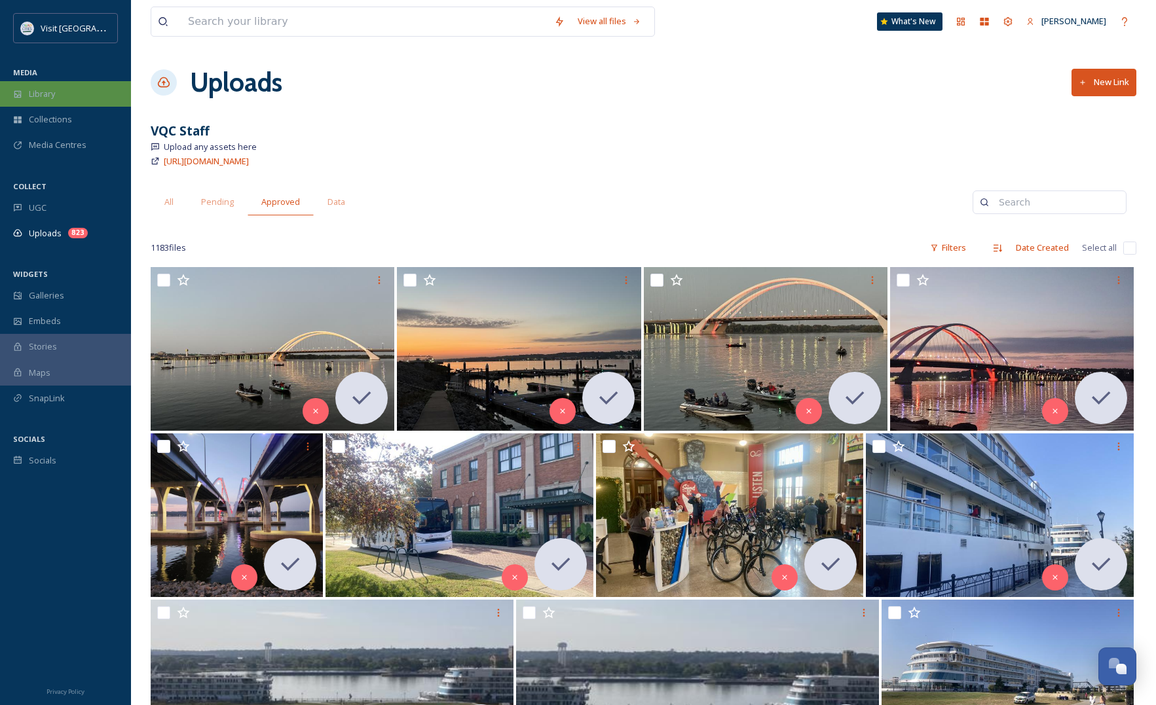
click at [23, 90] on div "Library" at bounding box center [65, 94] width 131 height 26
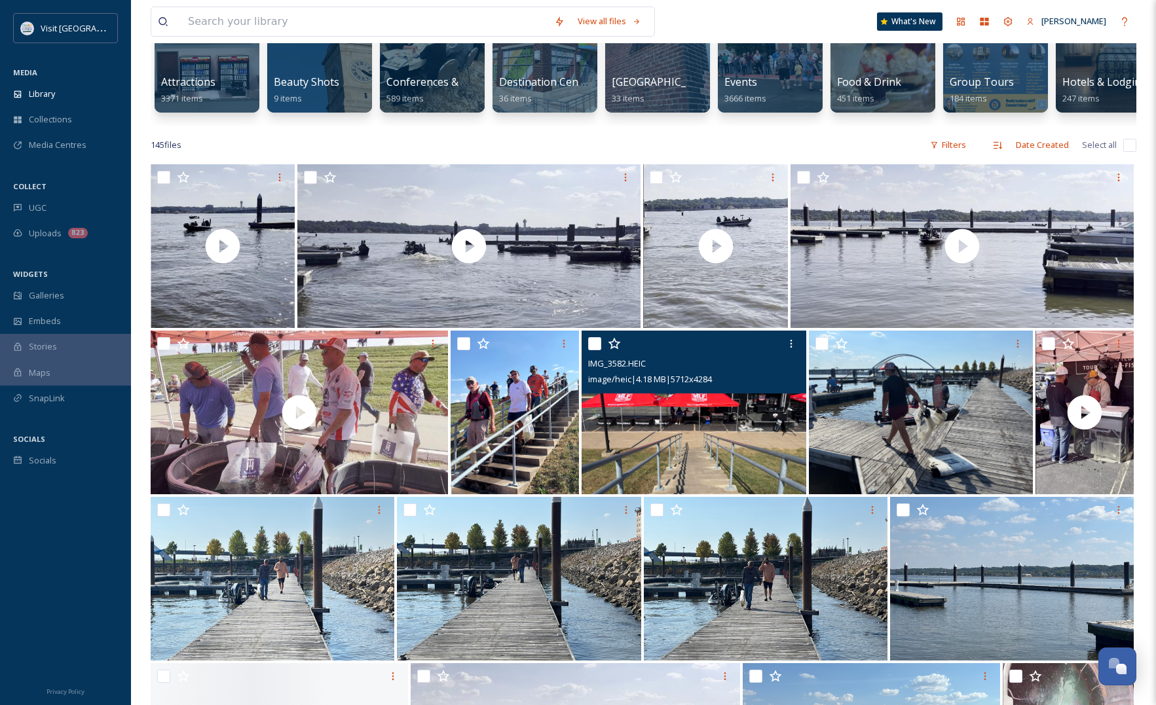
scroll to position [164, 0]
